Goal: Task Accomplishment & Management: Complete application form

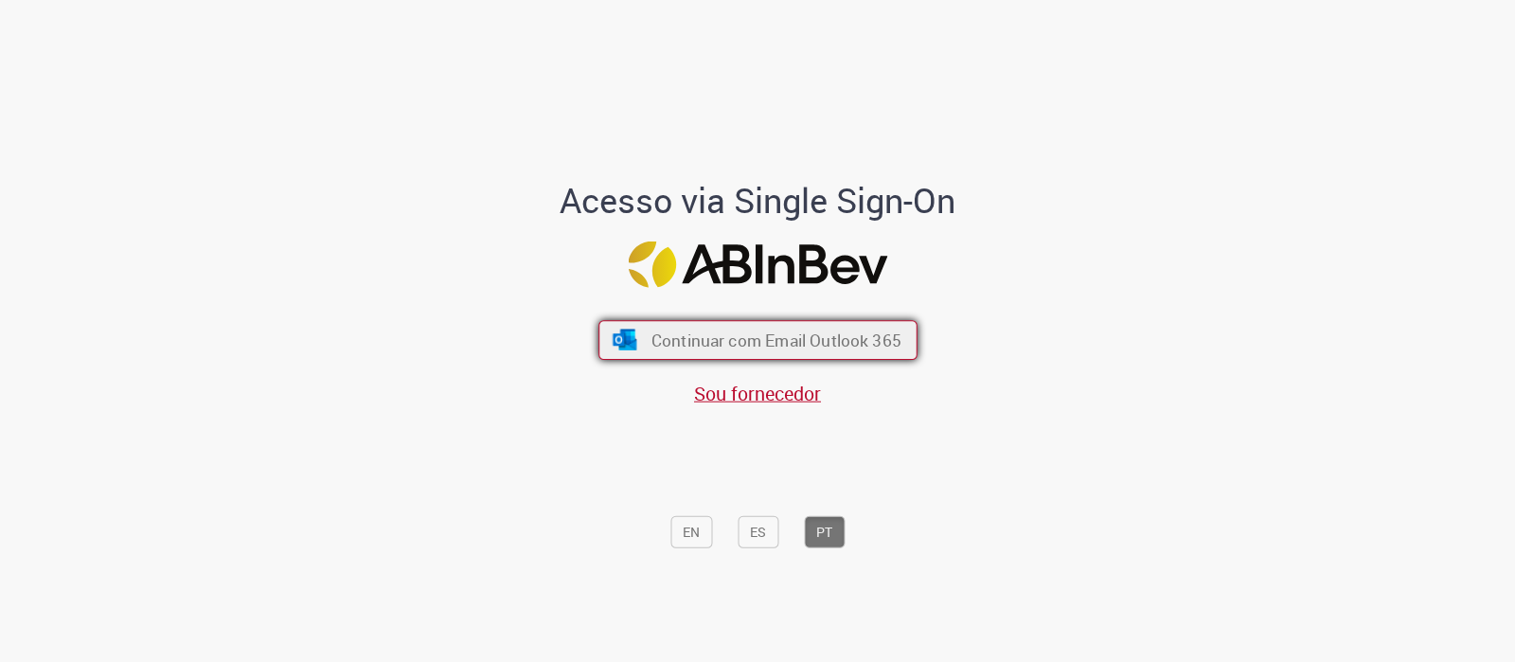
click at [779, 334] on span "Continuar com Email Outlook 365" at bounding box center [775, 340] width 250 height 22
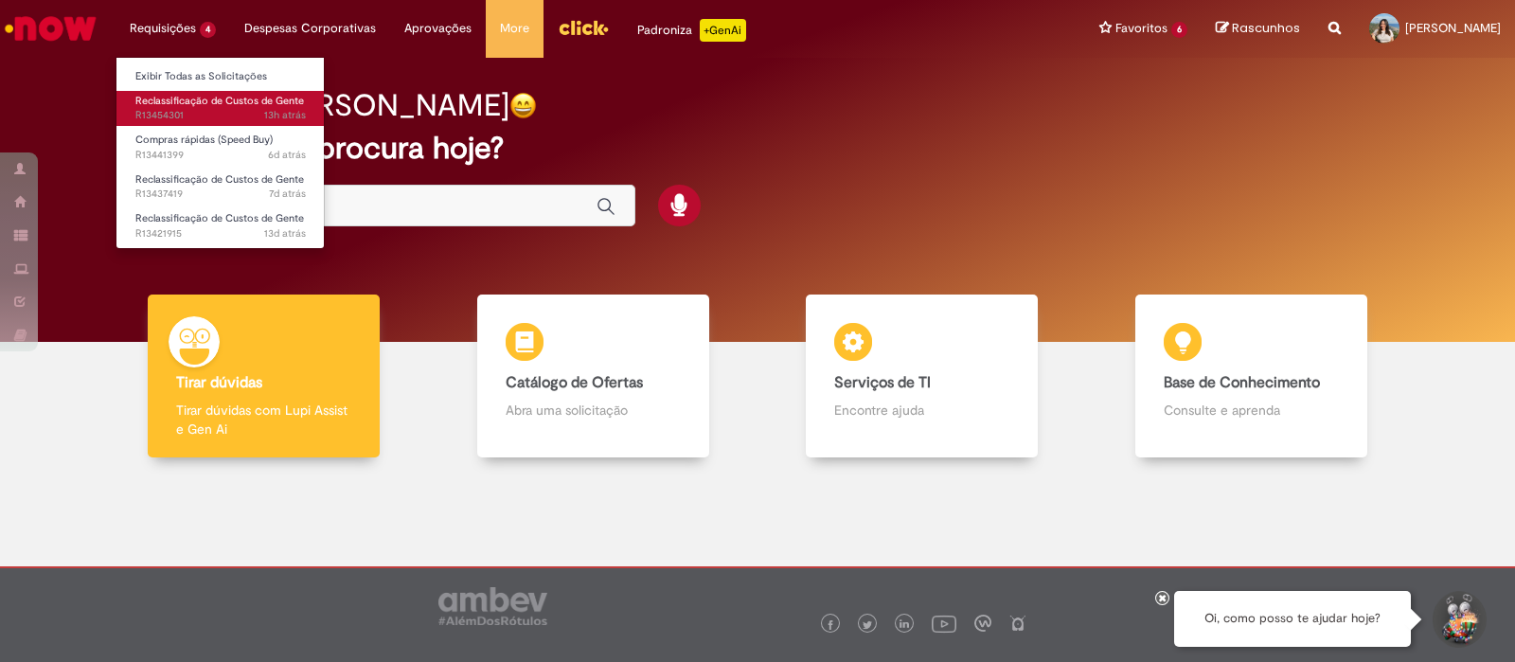
click at [175, 98] on span "Reclassificação de Custos de Gente" at bounding box center [219, 101] width 169 height 14
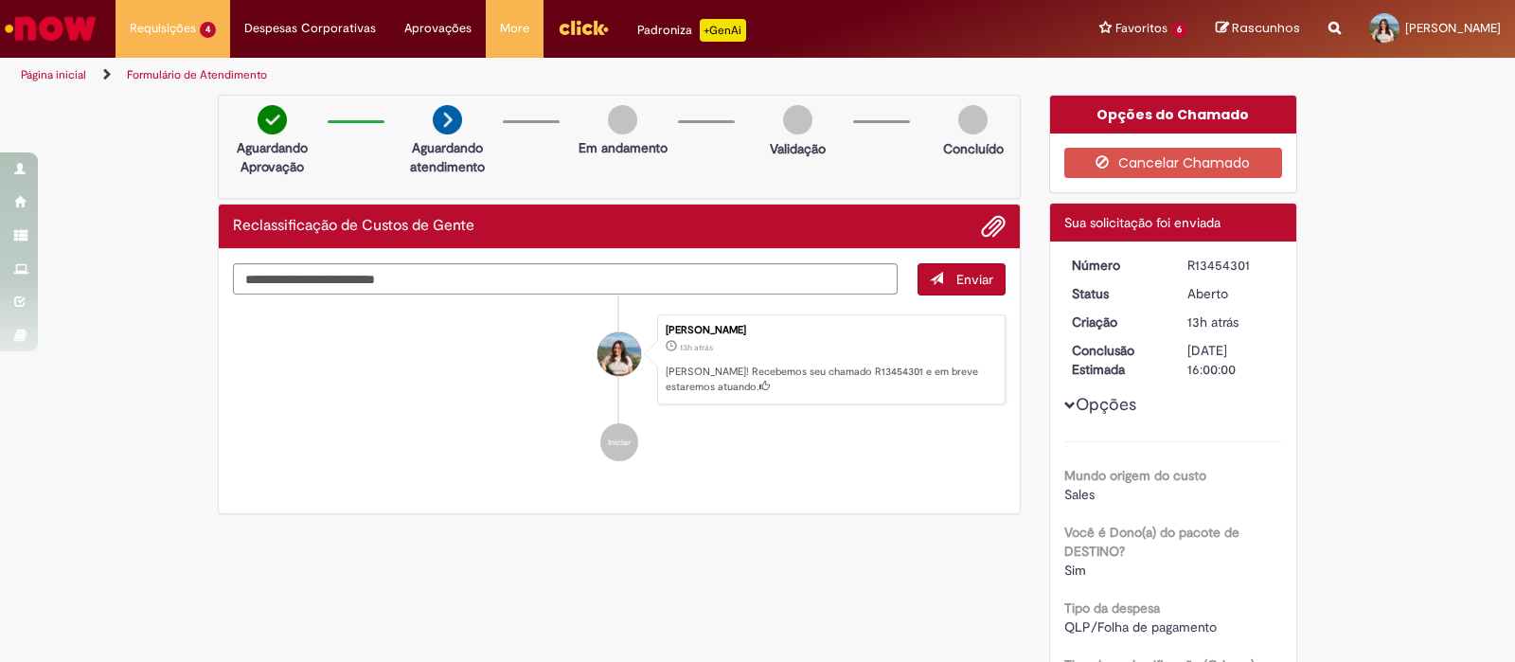
click at [983, 115] on div "Concluído" at bounding box center [973, 136] width 92 height 62
click at [985, 237] on span "Adicionar anexos" at bounding box center [993, 227] width 23 height 23
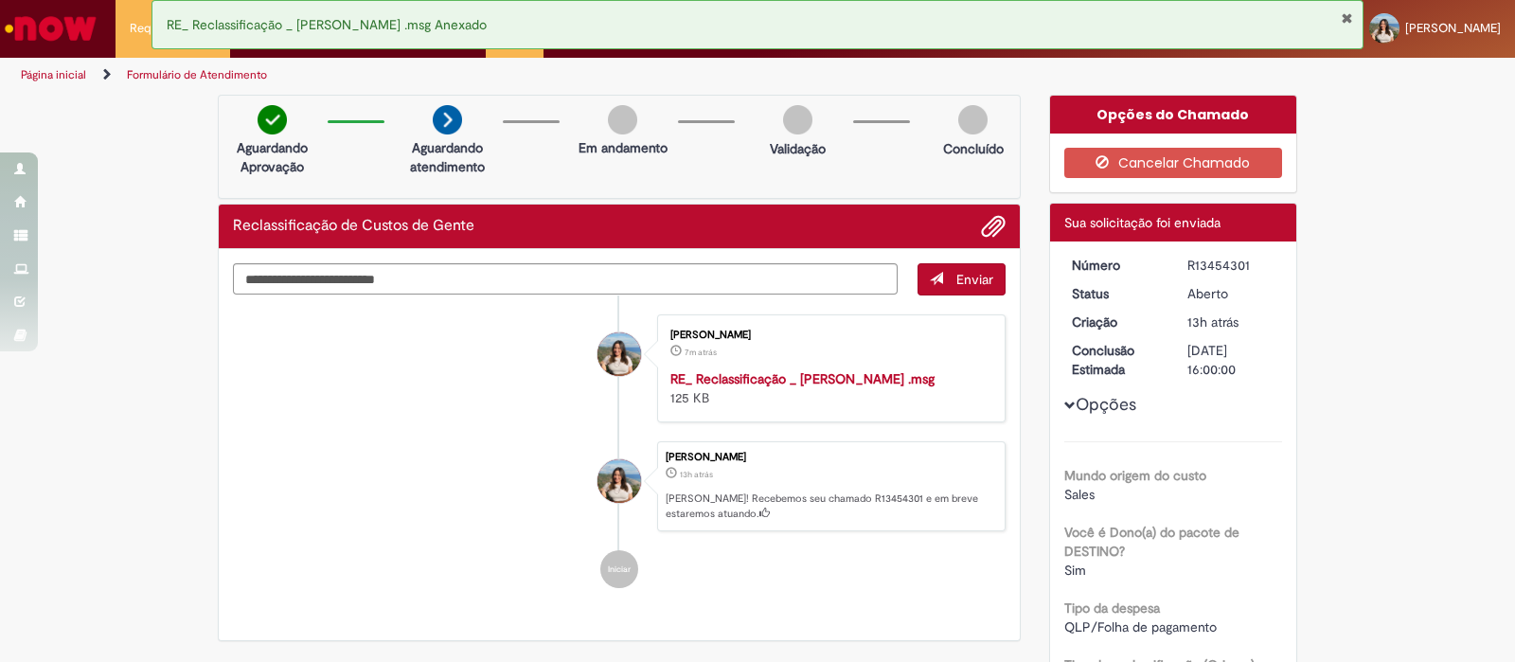
click at [540, 398] on li "[PERSON_NAME] 7m atrás 7 minutos atrás RE_ Reclassificação _ [PERSON_NAME] .msg…" at bounding box center [619, 368] width 772 height 108
